Goal: Task Accomplishment & Management: Complete application form

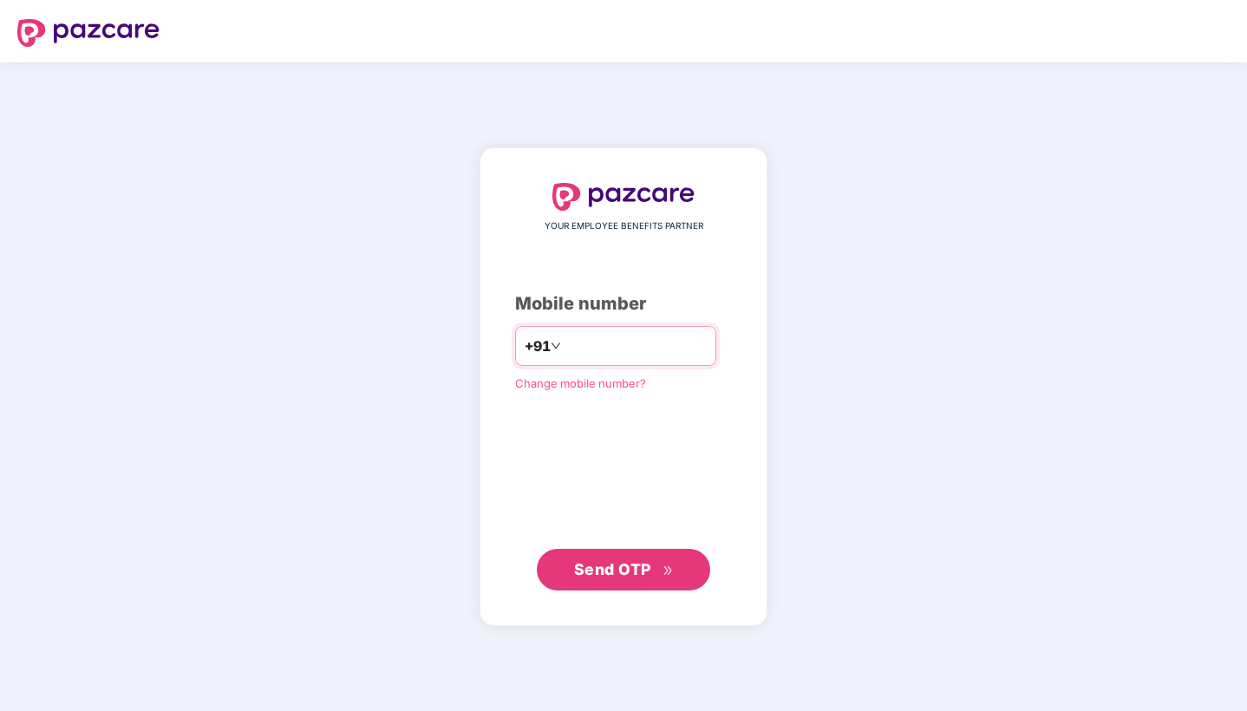
click at [625, 341] on input "number" at bounding box center [636, 346] width 142 height 28
type input "**********"
click at [628, 570] on span "Send OTP" at bounding box center [612, 569] width 77 height 18
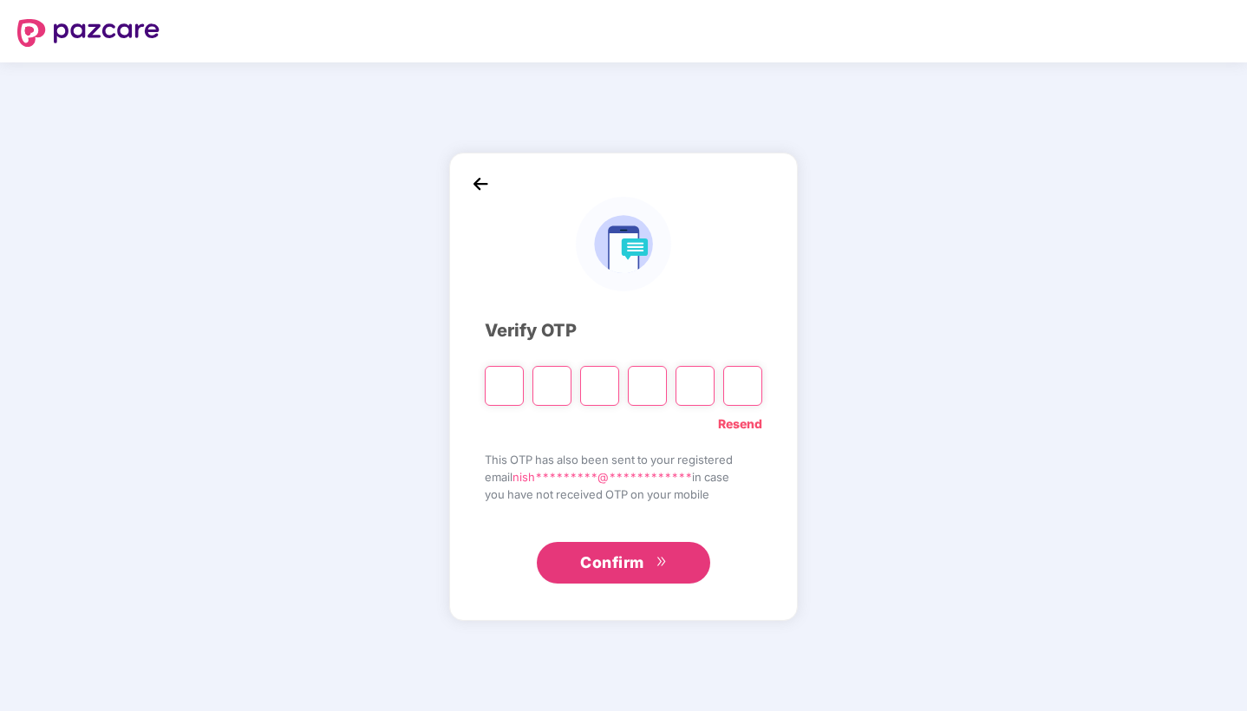
type input "*"
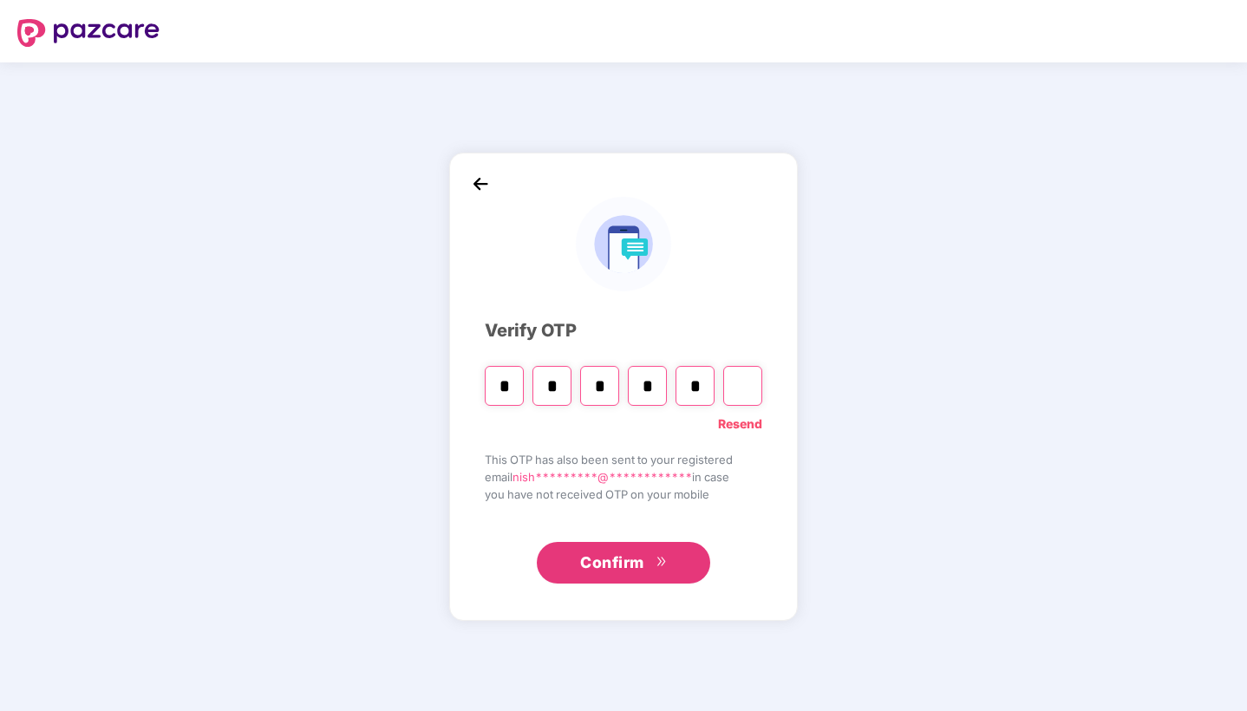
type input "*"
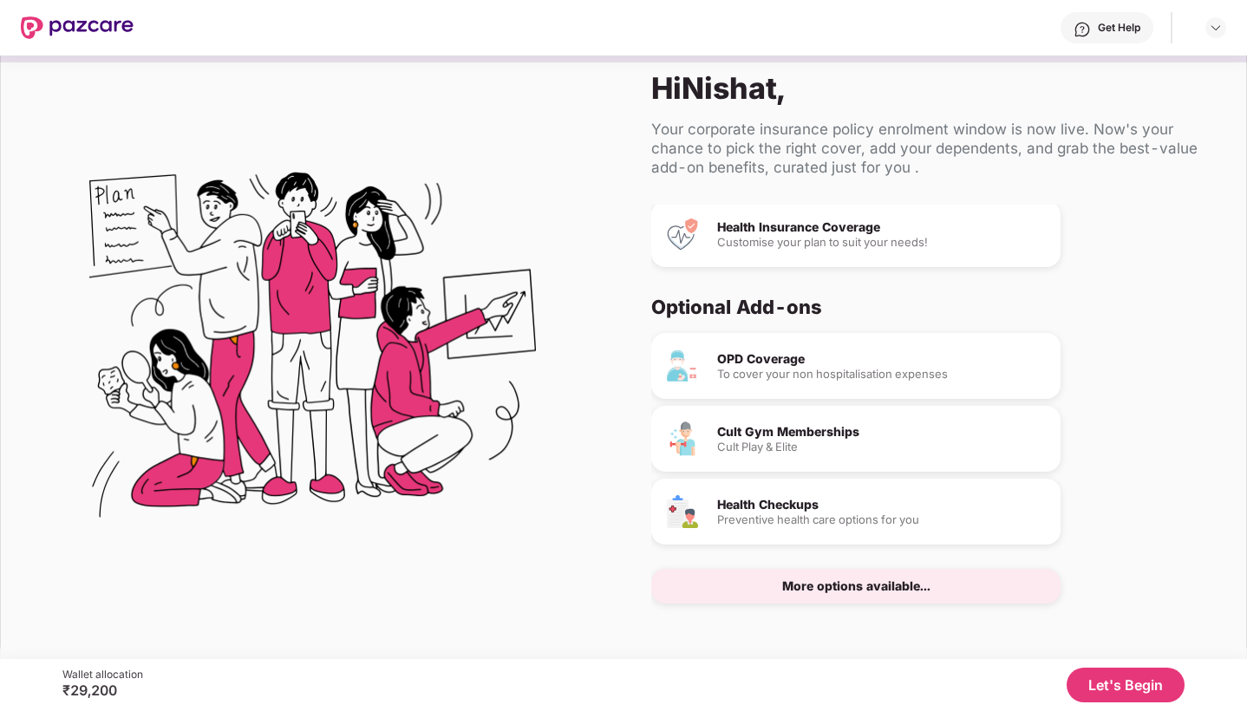
scroll to position [42, 0]
click at [1115, 690] on button "Let's Begin" at bounding box center [1126, 685] width 118 height 35
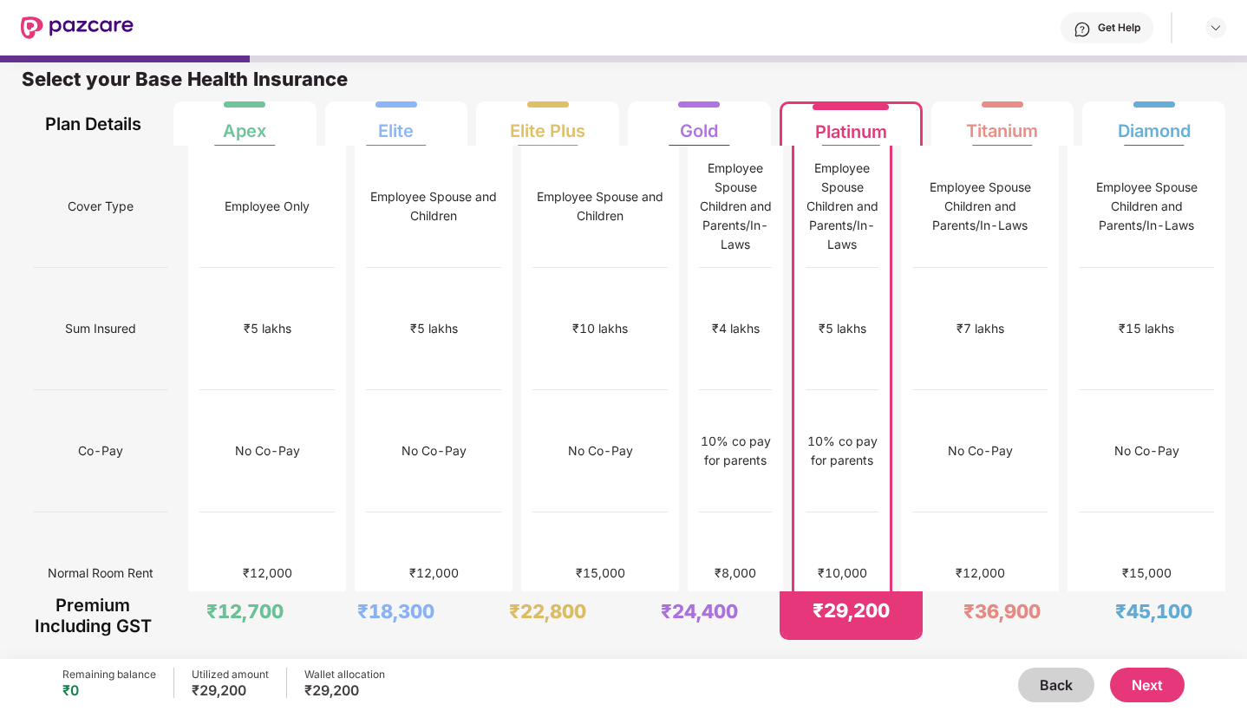
scroll to position [9, 0]
click at [1149, 681] on button "Next" at bounding box center [1147, 685] width 75 height 35
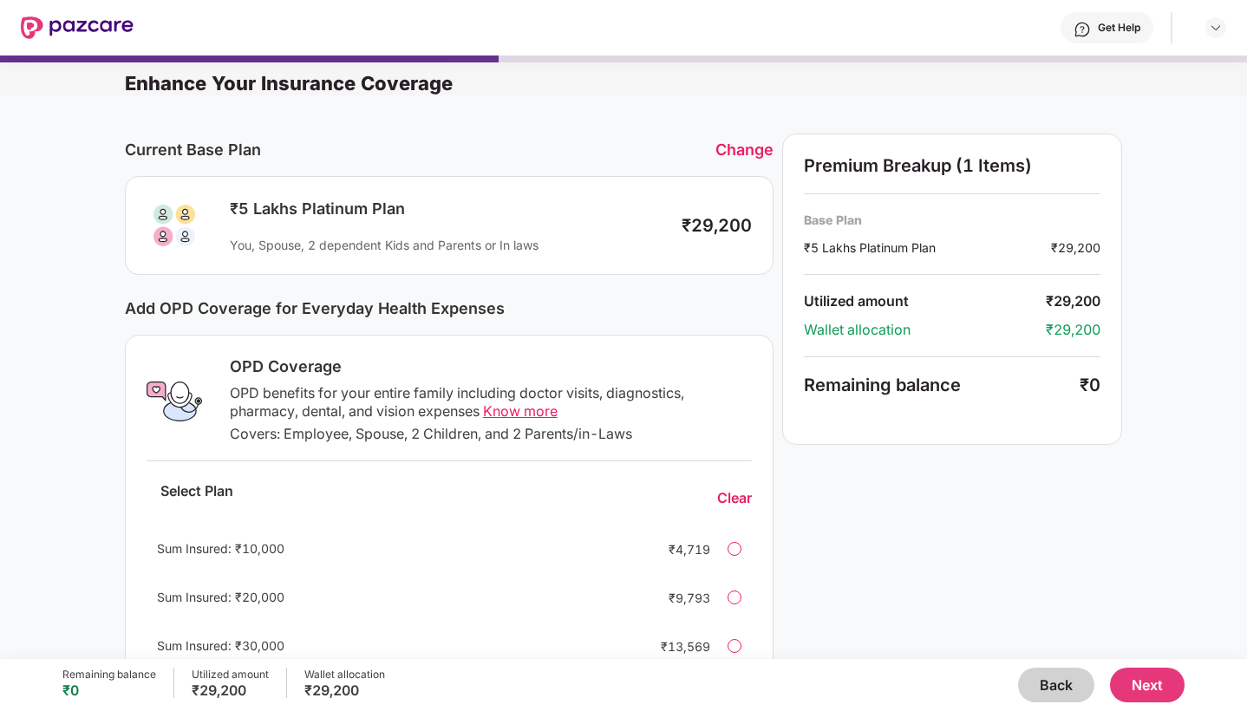
scroll to position [-9, 0]
